Goal: Obtain resource: Obtain resource

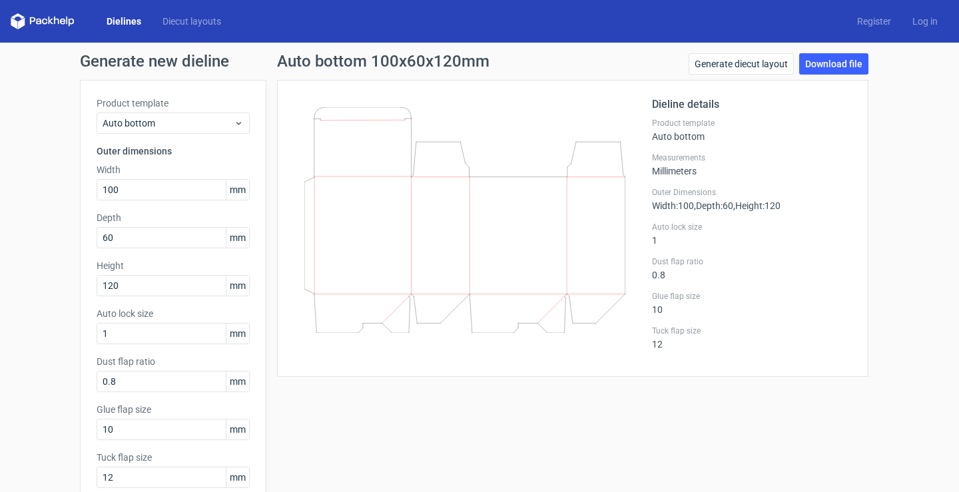
scroll to position [11, 0]
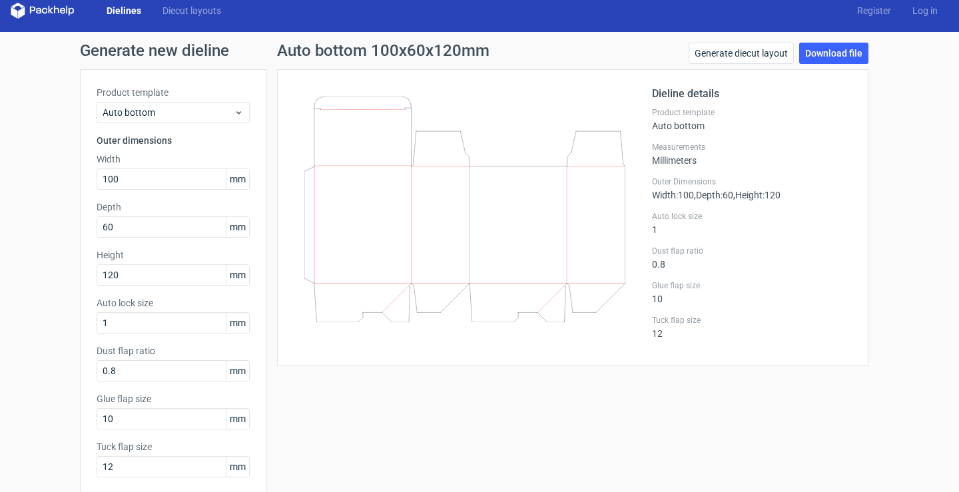
click at [21, 7] on icon at bounding box center [17, 6] width 13 height 6
click at [35, 7] on icon at bounding box center [32, 10] width 5 height 7
click at [113, 13] on link "Dielines" at bounding box center [124, 10] width 56 height 13
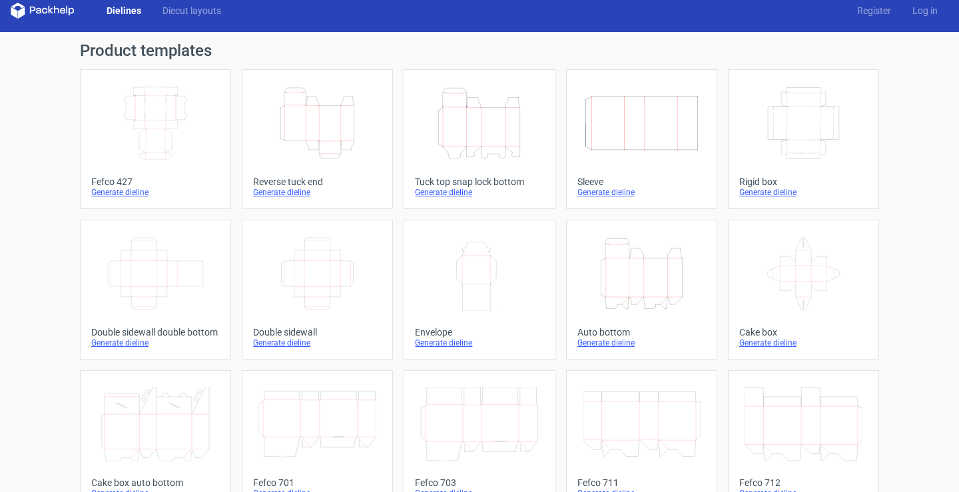
click at [468, 160] on icon "Height Depth Width" at bounding box center [479, 123] width 118 height 75
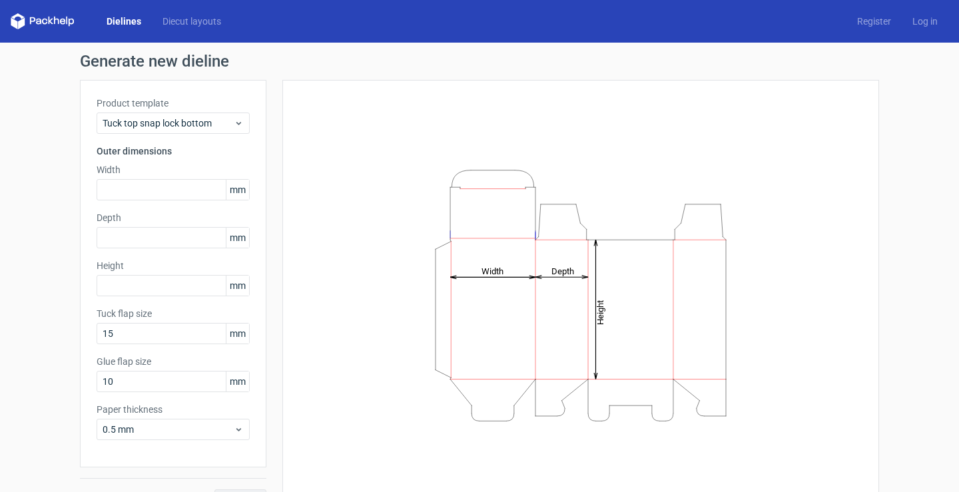
click at [45, 15] on icon at bounding box center [43, 21] width 64 height 16
click at [48, 22] on icon at bounding box center [43, 21] width 64 height 16
click at [23, 21] on polygon at bounding box center [21, 22] width 7 height 11
click at [184, 19] on link "Diecut layouts" at bounding box center [192, 21] width 80 height 13
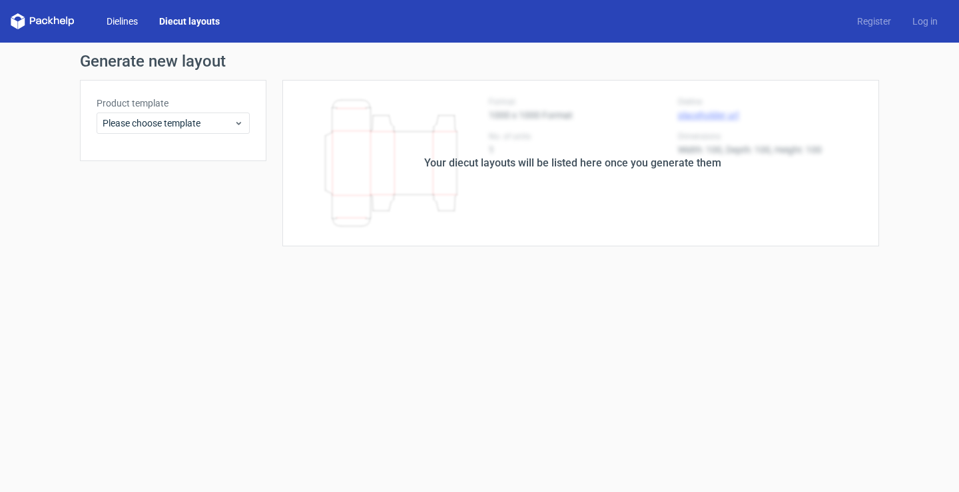
click at [120, 20] on link "Dielines" at bounding box center [122, 21] width 53 height 13
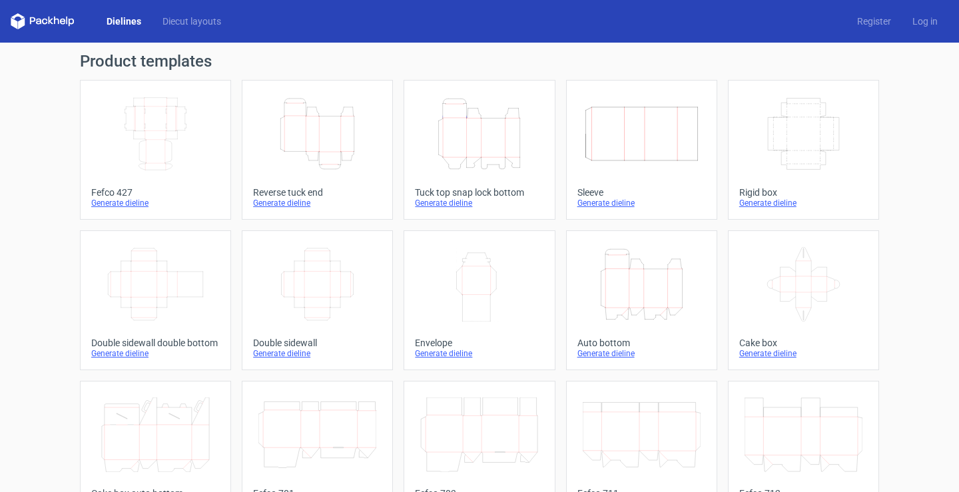
click at [55, 20] on icon at bounding box center [56, 21] width 5 height 8
click at [15, 27] on polygon at bounding box center [14, 22] width 7 height 11
click at [607, 334] on link "Height Depth Width Auto bottom Generate dieline" at bounding box center [641, 300] width 151 height 140
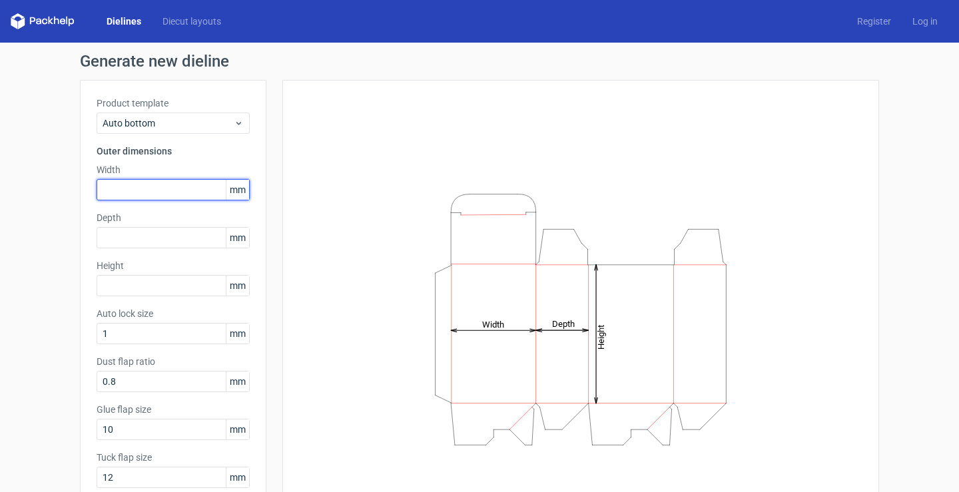
click at [186, 181] on input "text" at bounding box center [173, 189] width 153 height 21
type input "150"
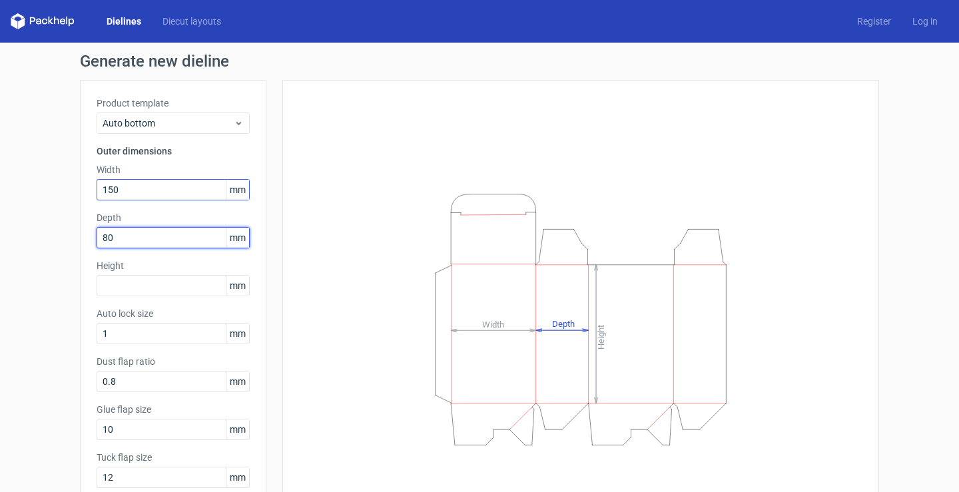
type input "80"
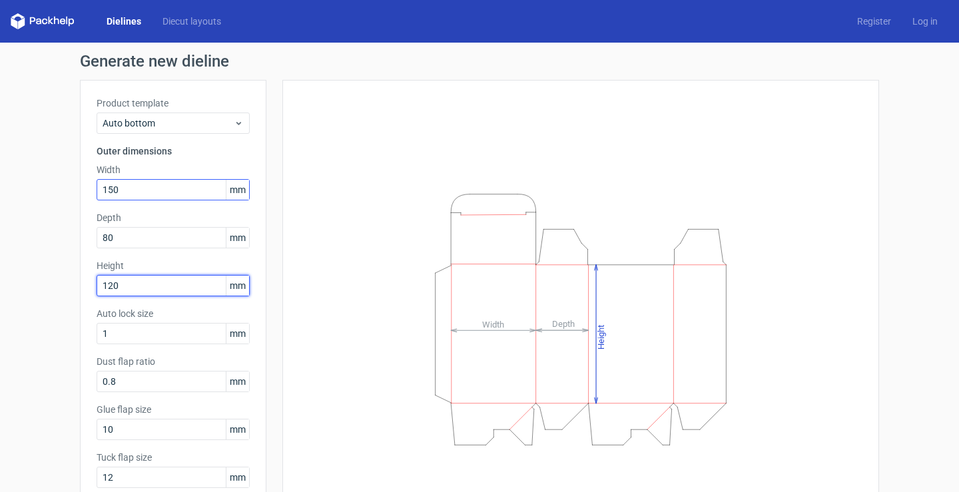
type input "120"
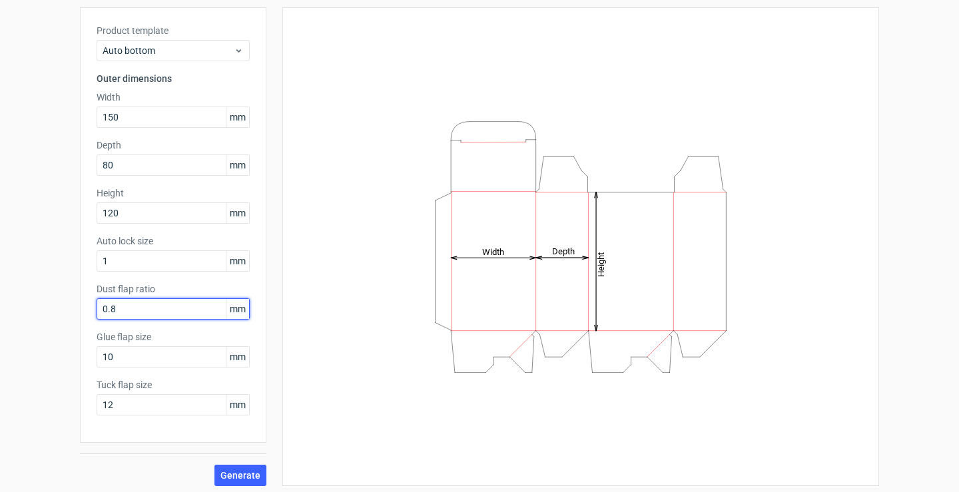
scroll to position [77, 0]
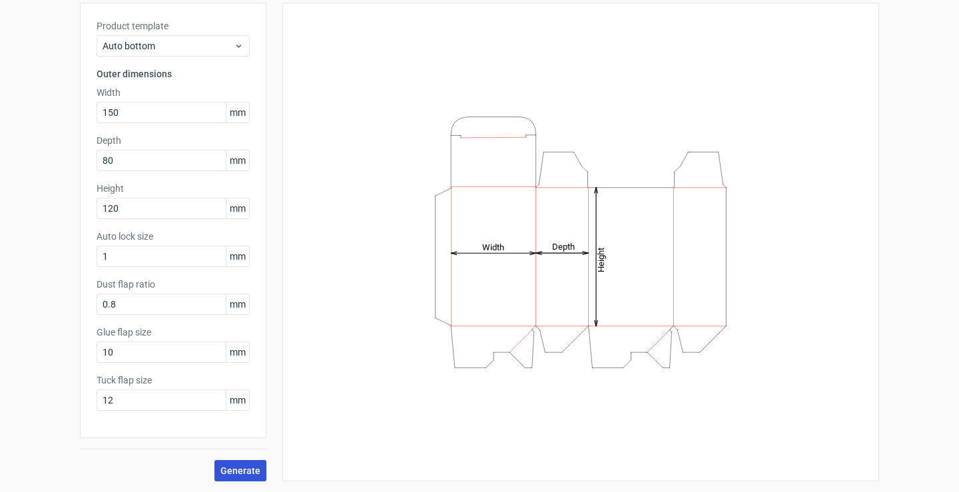
click at [238, 472] on span "Generate" at bounding box center [240, 470] width 40 height 9
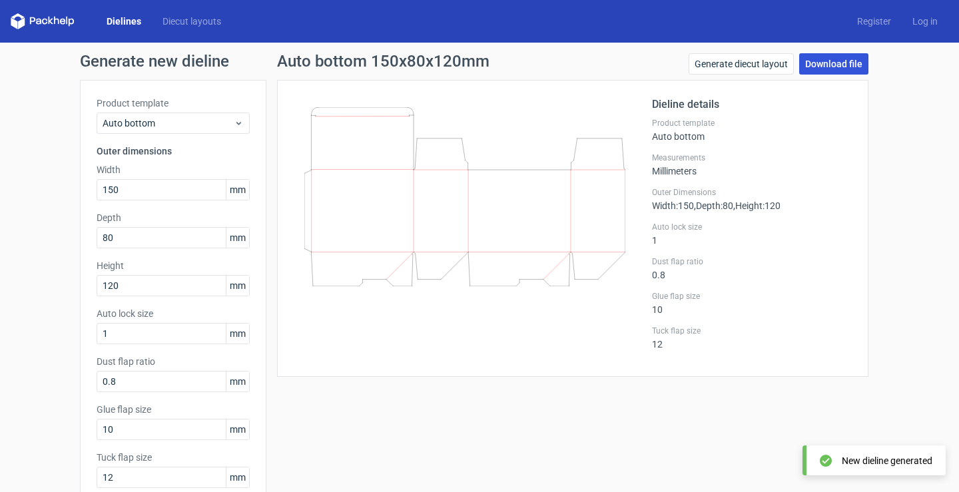
click at [816, 65] on link "Download file" at bounding box center [833, 63] width 69 height 21
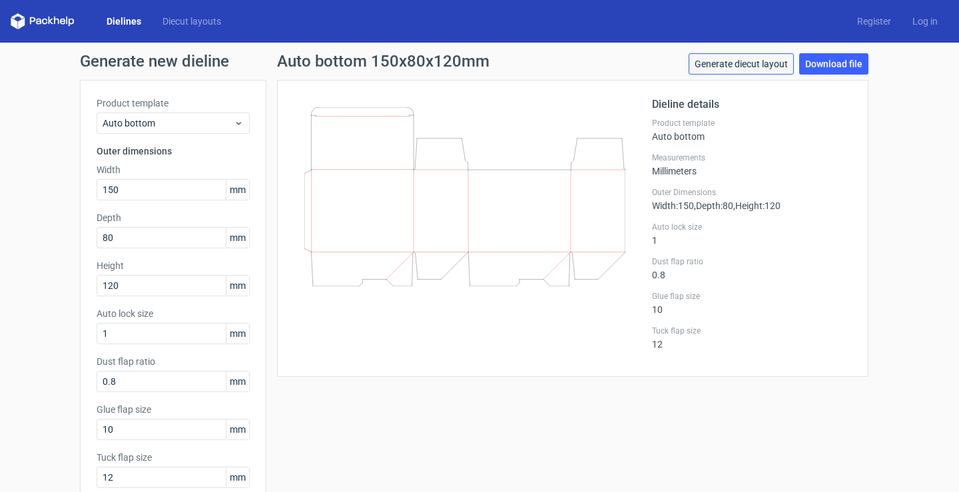
click at [704, 71] on link "Generate diecut layout" at bounding box center [740, 63] width 105 height 21
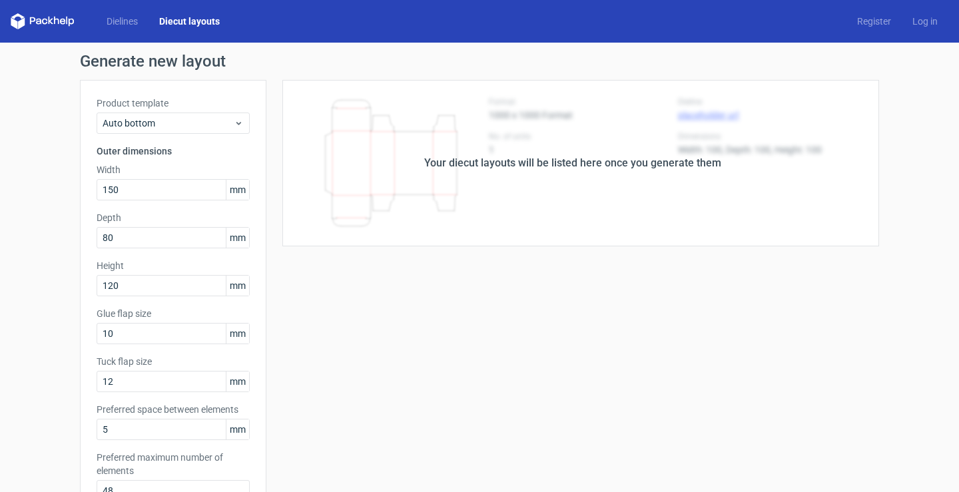
click at [748, 138] on div "Your diecut layouts will be listed here once you generate them" at bounding box center [572, 163] width 612 height 166
click at [697, 145] on div "Your diecut layouts will be listed here once you generate them" at bounding box center [572, 163] width 612 height 166
click at [649, 166] on div "Your diecut layouts will be listed here once you generate them" at bounding box center [572, 163] width 297 height 16
click at [361, 163] on div "Your diecut layouts will be listed here once you generate them" at bounding box center [572, 163] width 612 height 166
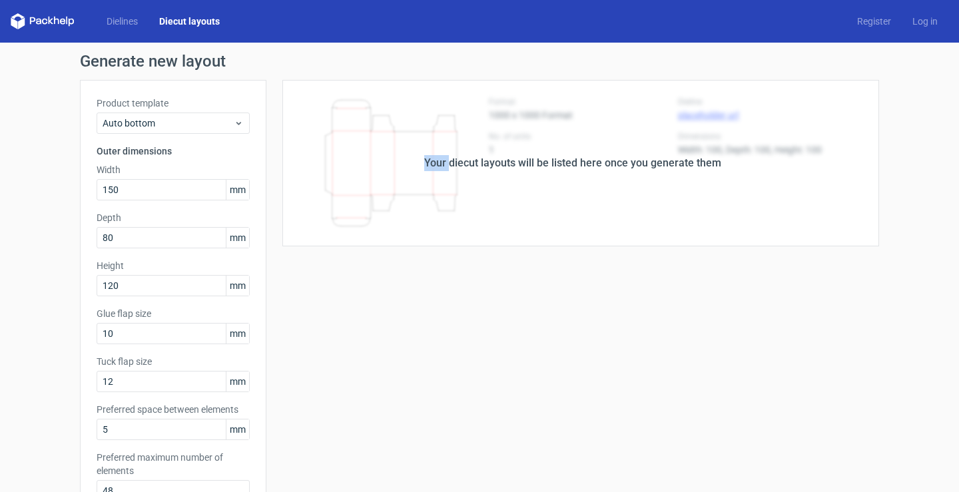
click at [361, 163] on div "Your diecut layouts will be listed here once you generate them" at bounding box center [572, 163] width 612 height 166
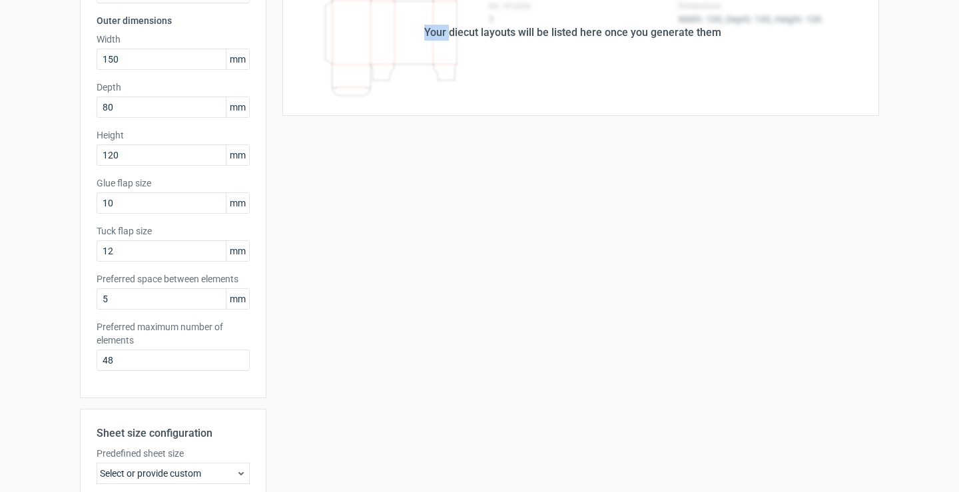
scroll to position [133, 0]
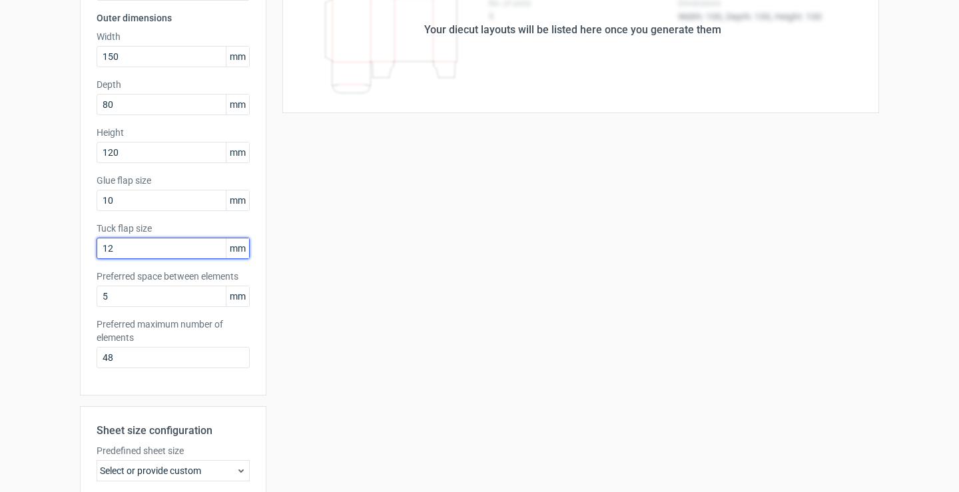
click at [172, 243] on input "12" at bounding box center [173, 248] width 153 height 21
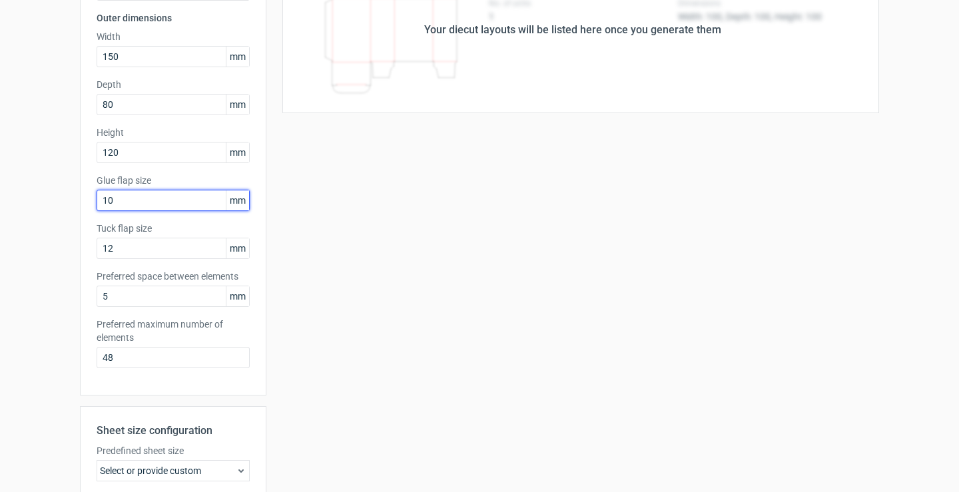
drag, startPoint x: 162, startPoint y: 206, endPoint x: 68, endPoint y: 204, distance: 94.5
click at [68, 204] on div "Generate new layout Product template Auto bottom Outer dimensions Width 150 mm …" at bounding box center [479, 294] width 959 height 770
type input "15"
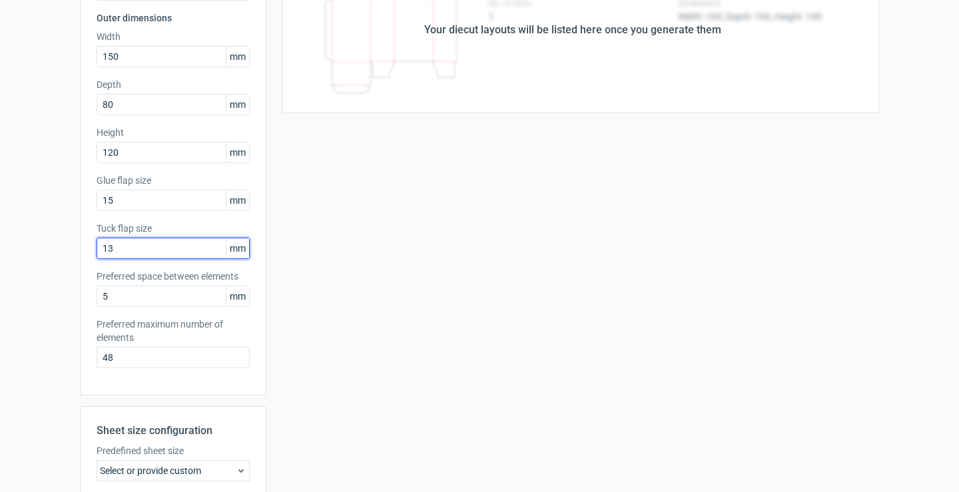
type input "13"
type input "8"
type input "50"
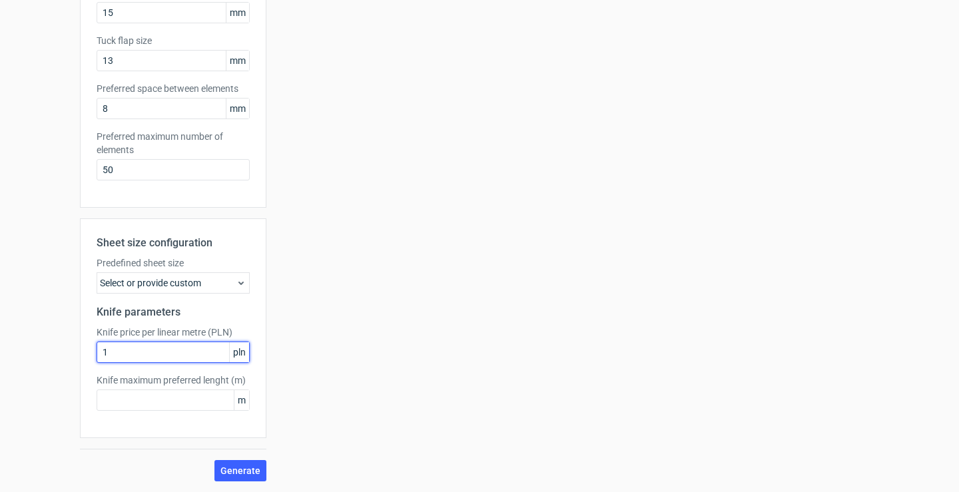
type input "1"
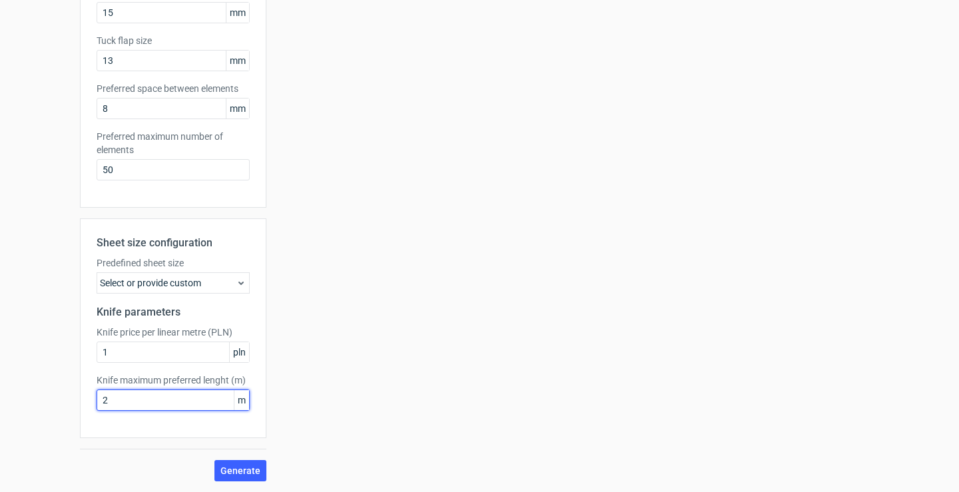
type input "2"
click at [222, 472] on span "Generate" at bounding box center [240, 470] width 40 height 9
click at [185, 277] on div "Select or provide custom" at bounding box center [173, 282] width 153 height 21
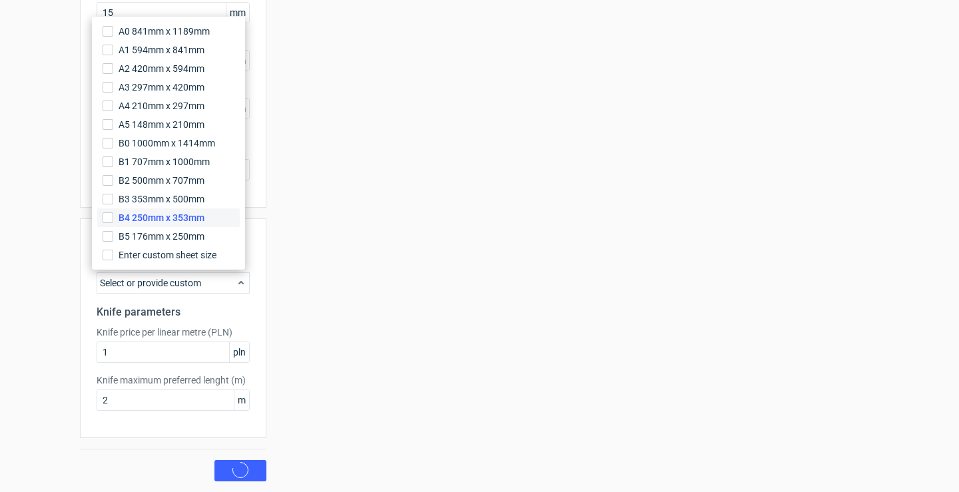
click at [179, 220] on span "B4 250mm x 353mm" at bounding box center [161, 217] width 86 height 13
click at [113, 220] on input "B4 250mm x 353mm" at bounding box center [108, 217] width 11 height 11
click at [231, 473] on circle at bounding box center [240, 470] width 19 height 19
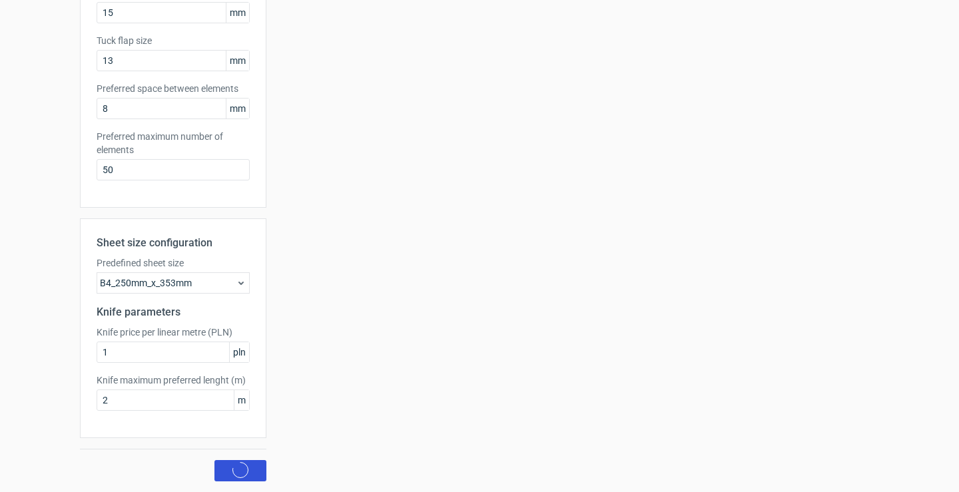
click at [232, 469] on circle at bounding box center [240, 469] width 17 height 17
click at [231, 469] on span "Generate" at bounding box center [240, 470] width 40 height 9
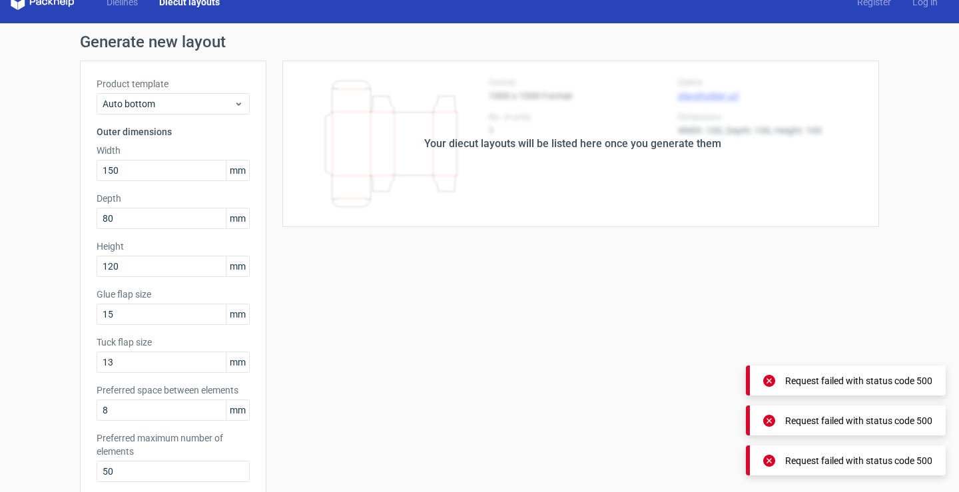
scroll to position [0, 0]
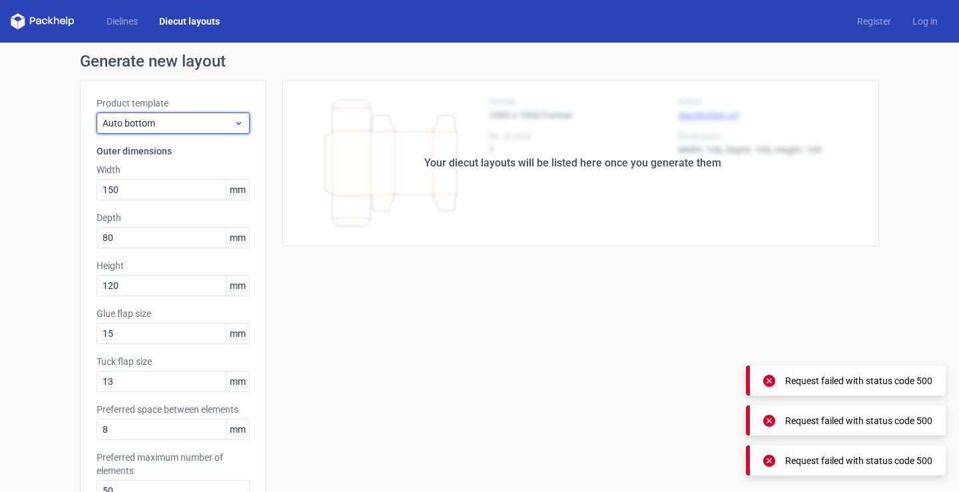
click at [166, 128] on span "Auto bottom" at bounding box center [168, 122] width 131 height 13
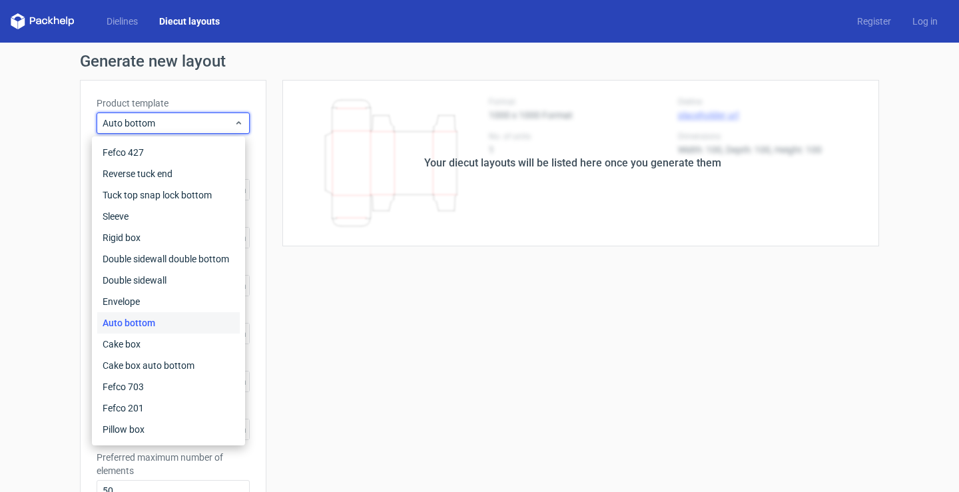
click at [144, 316] on div "Auto bottom" at bounding box center [168, 322] width 142 height 21
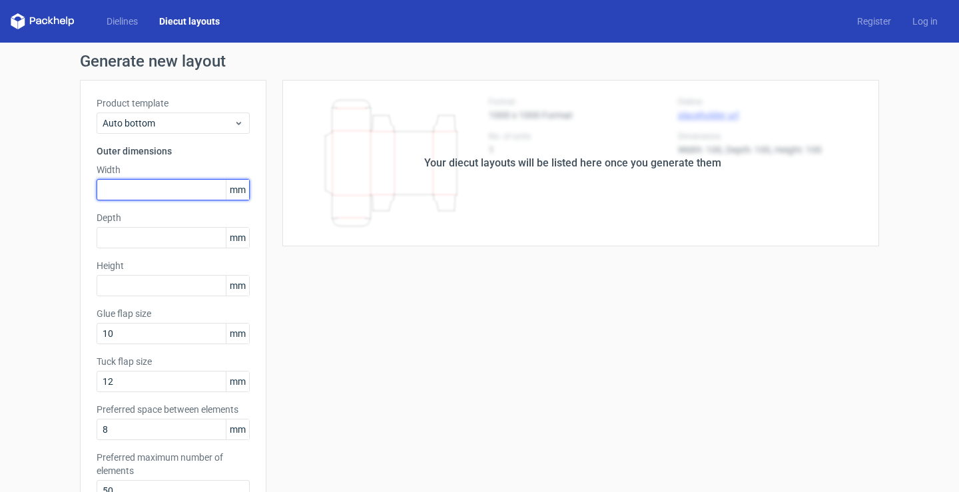
click at [131, 198] on input "text" at bounding box center [173, 189] width 153 height 21
click at [132, 25] on link "Dielines" at bounding box center [122, 21] width 53 height 13
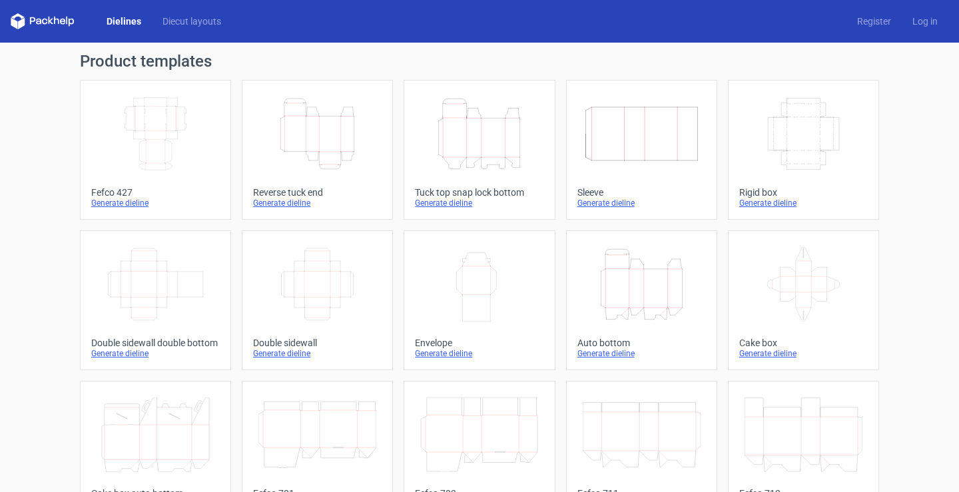
click at [594, 339] on div "Auto bottom" at bounding box center [641, 343] width 128 height 11
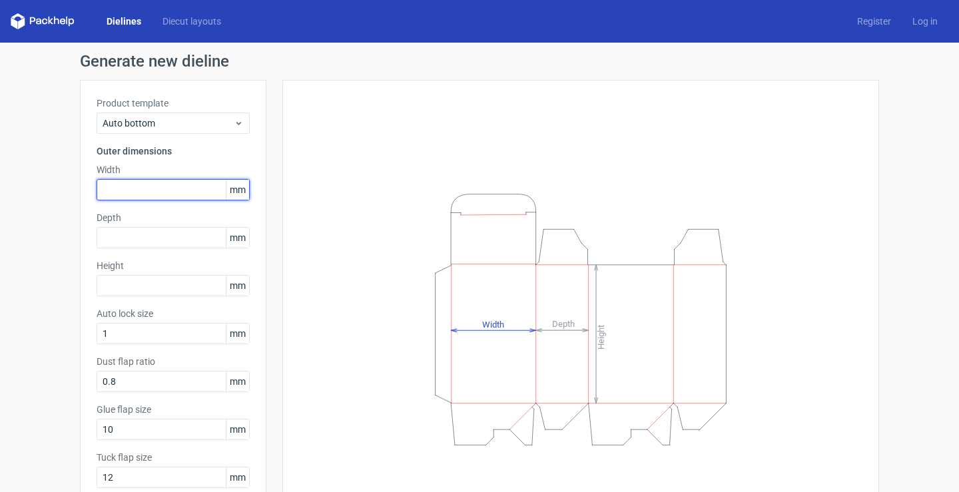
click at [192, 190] on input "text" at bounding box center [173, 189] width 153 height 21
type input "1"
type input "80"
type input "50"
type input "120"
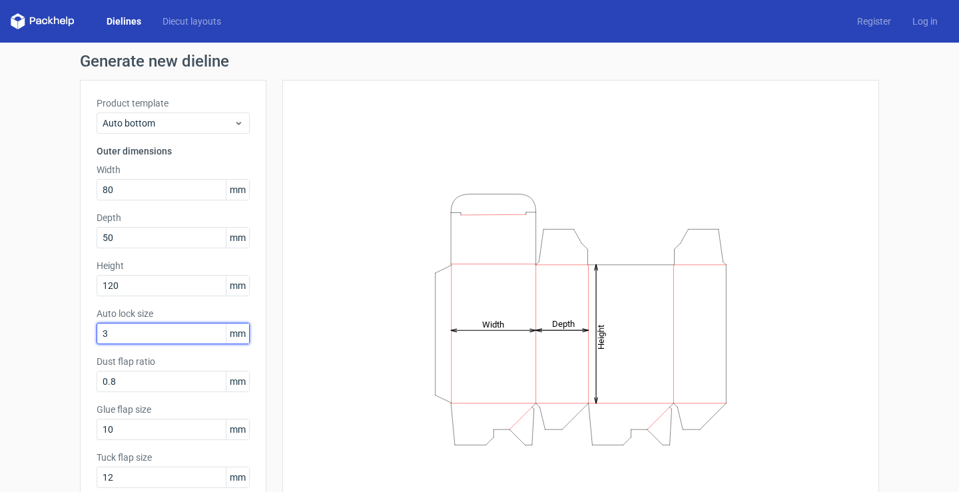
type input "3"
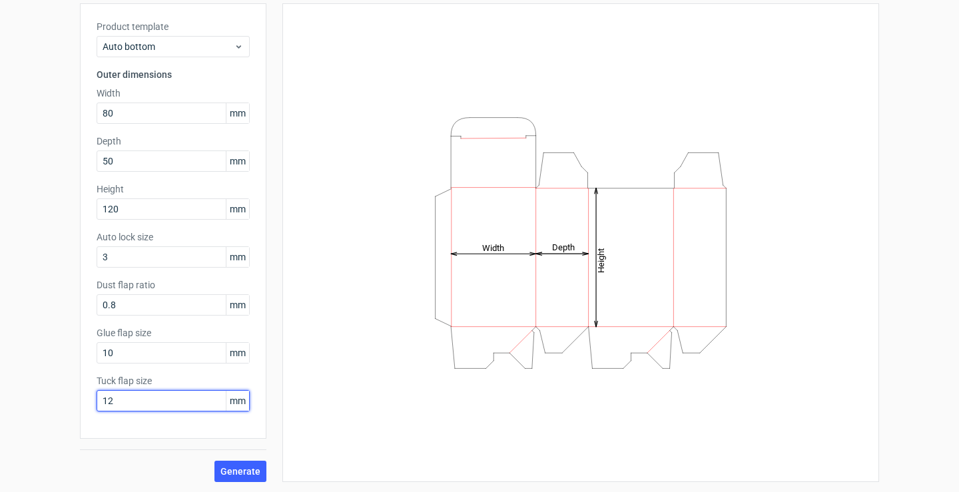
scroll to position [77, 0]
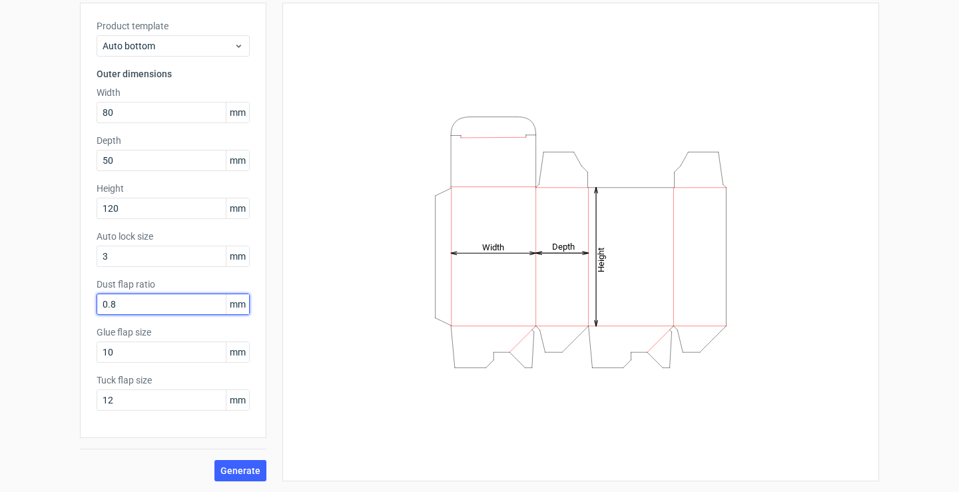
drag, startPoint x: 140, startPoint y: 307, endPoint x: 51, endPoint y: 287, distance: 90.8
click at [51, 287] on div "Generate new dieline Product template Auto bottom Outer dimensions Width 80 mm …" at bounding box center [479, 228] width 959 height 527
type input "9"
click at [231, 478] on button "Generate" at bounding box center [240, 470] width 52 height 21
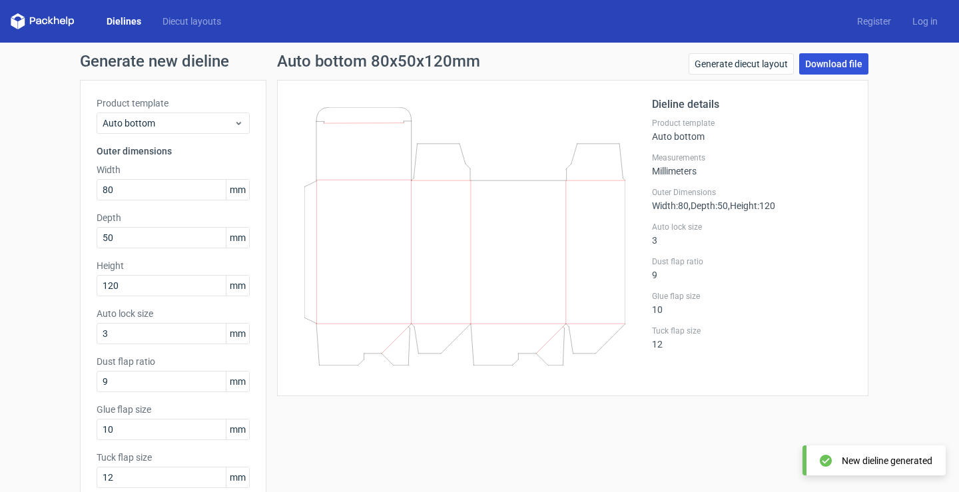
click at [820, 71] on link "Download file" at bounding box center [833, 63] width 69 height 21
drag, startPoint x: 910, startPoint y: 176, endPoint x: 891, endPoint y: 170, distance: 19.8
click at [910, 176] on div "Generate new dieline Product template Auto bottom Outer dimensions Width 80 mm …" at bounding box center [479, 306] width 959 height 527
click at [34, 23] on icon at bounding box center [43, 21] width 64 height 16
click at [107, 23] on link "Dielines" at bounding box center [124, 21] width 56 height 13
